Goal: Information Seeking & Learning: Learn about a topic

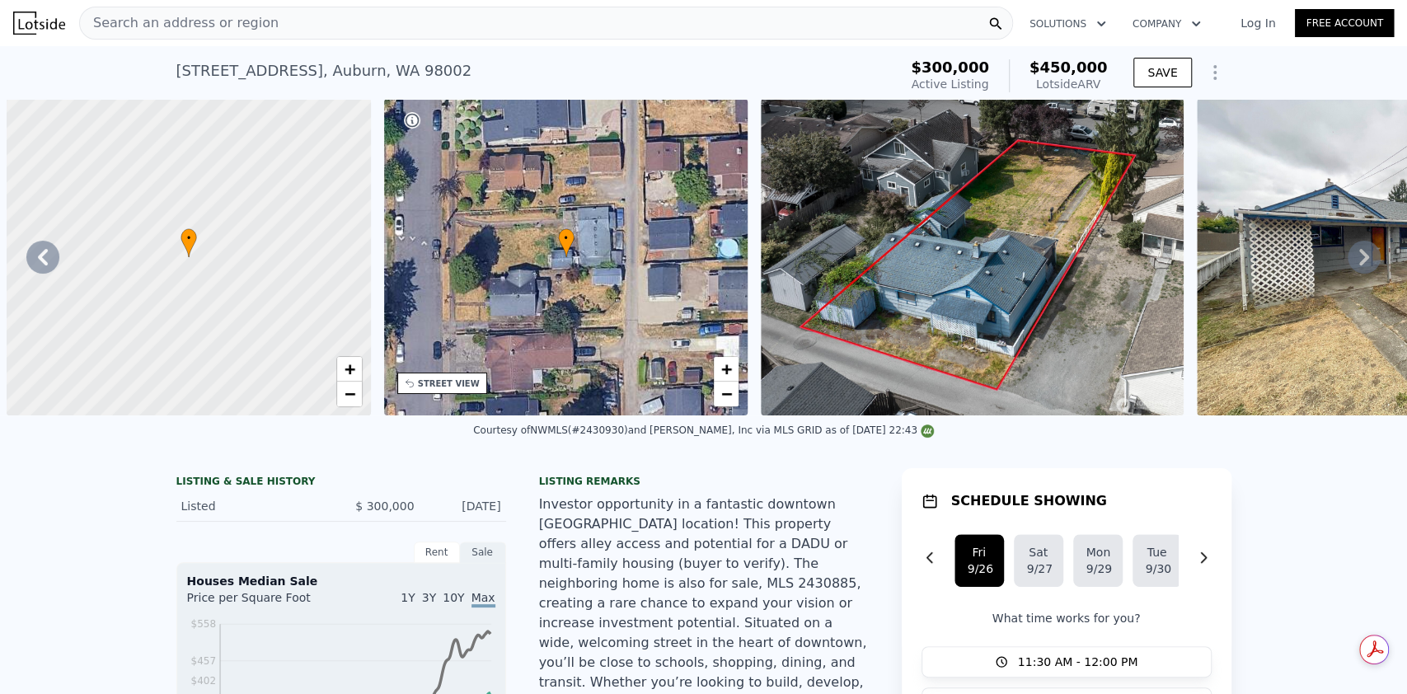
type input "3"
type input "820"
type input "1210"
type input "4800"
checkbox input "false"
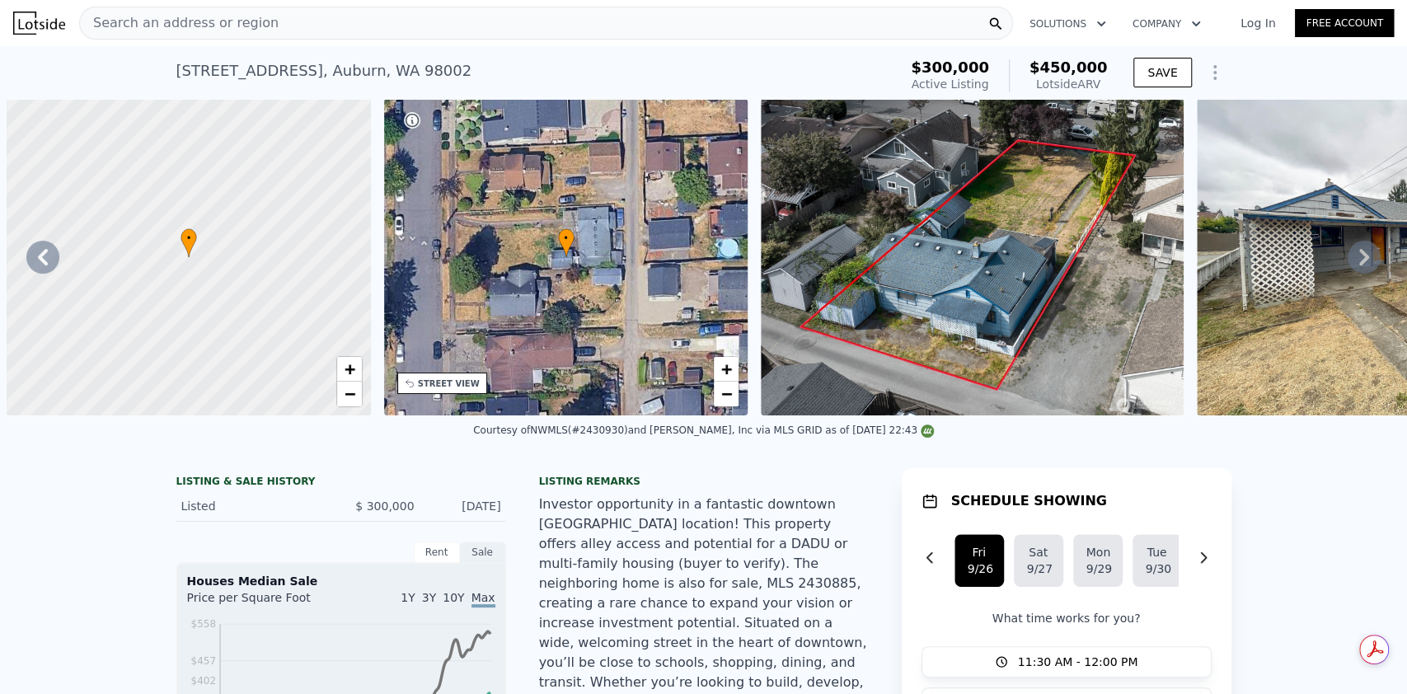
checkbox input "true"
type input "$ 454,000"
type input "$ 0"
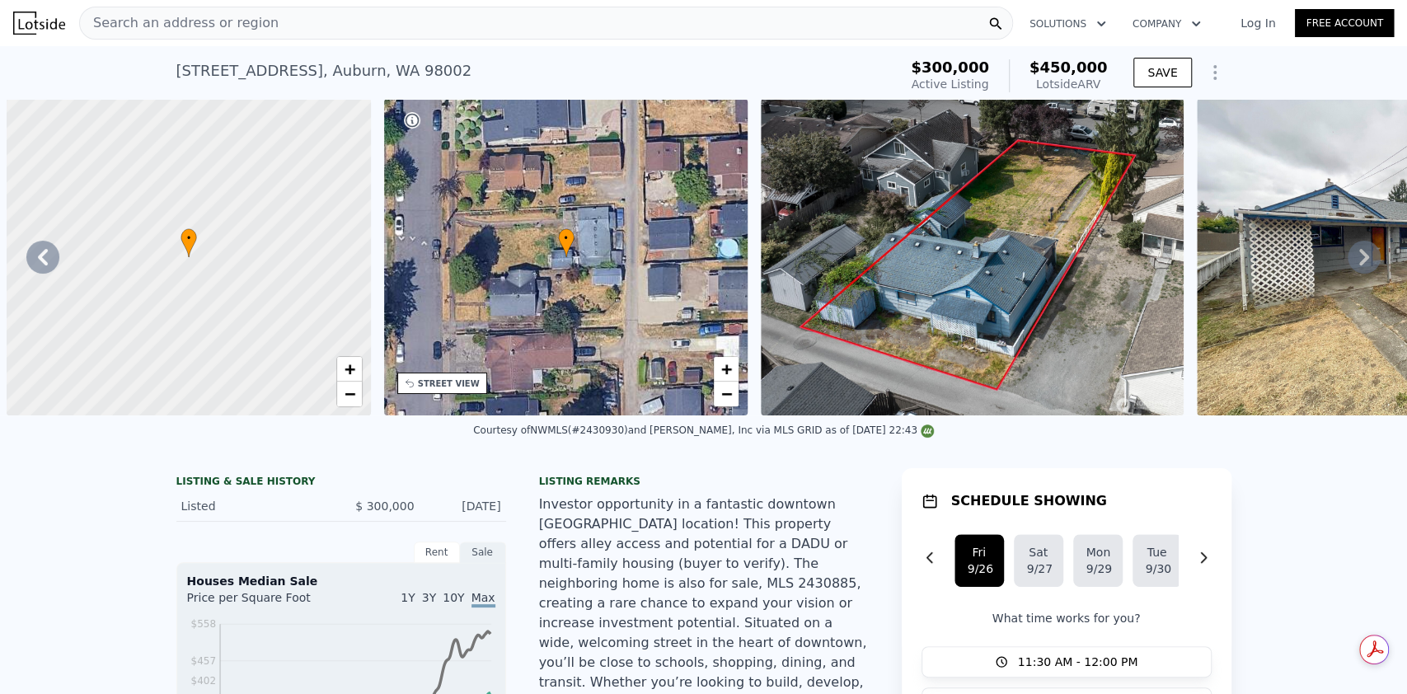
type input "$ 101,438"
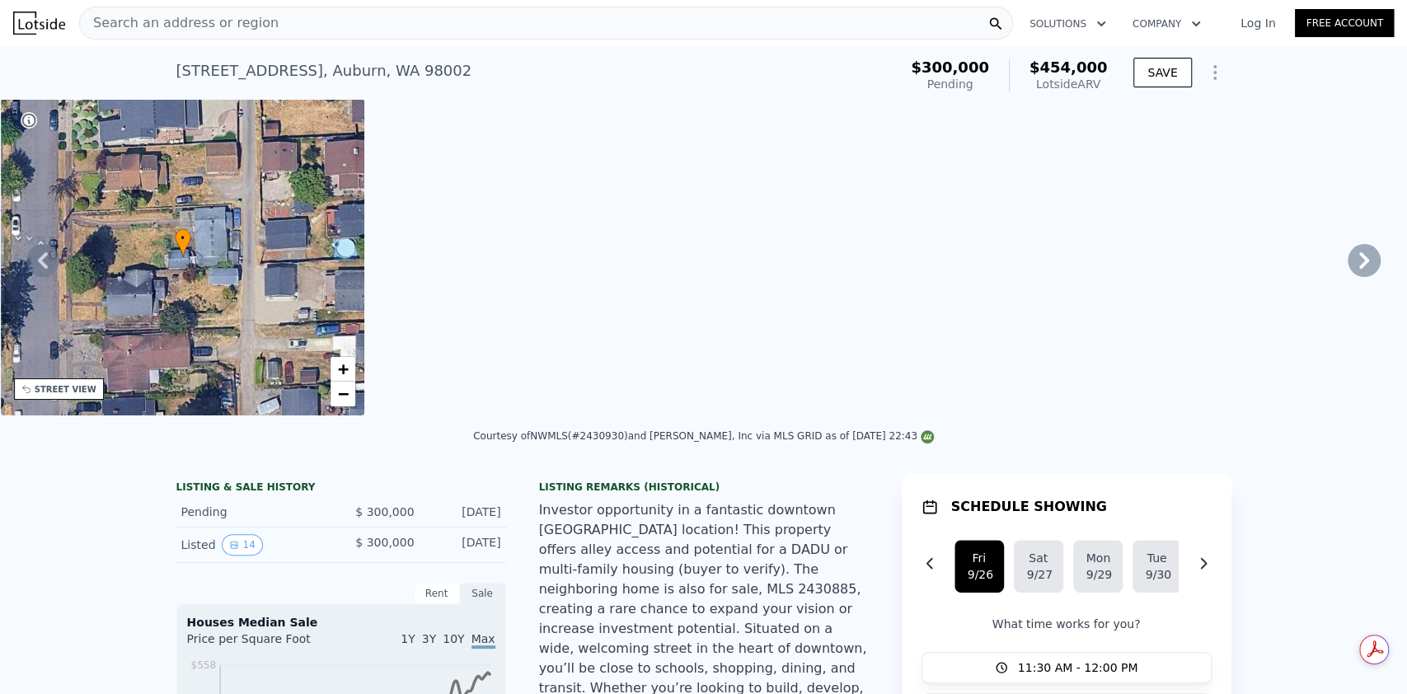
scroll to position [0, 967]
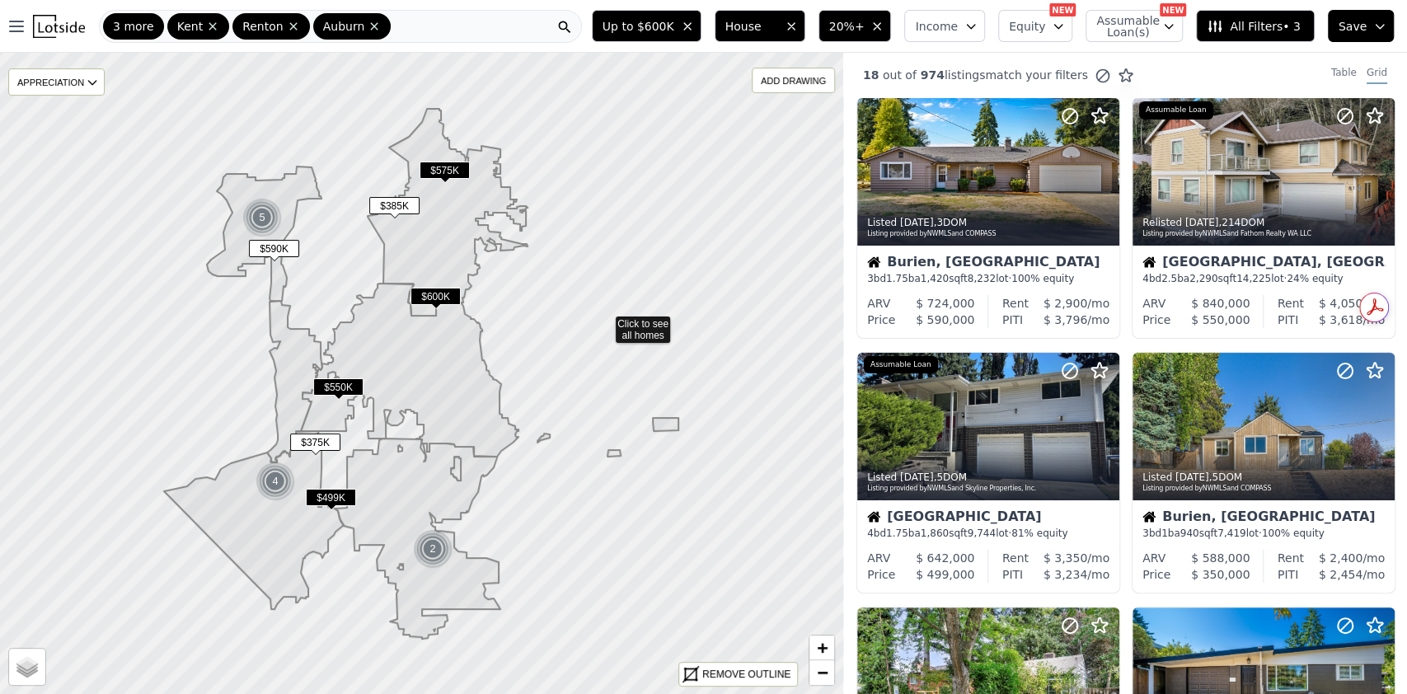
scroll to position [593, 0]
